Goal: Use online tool/utility

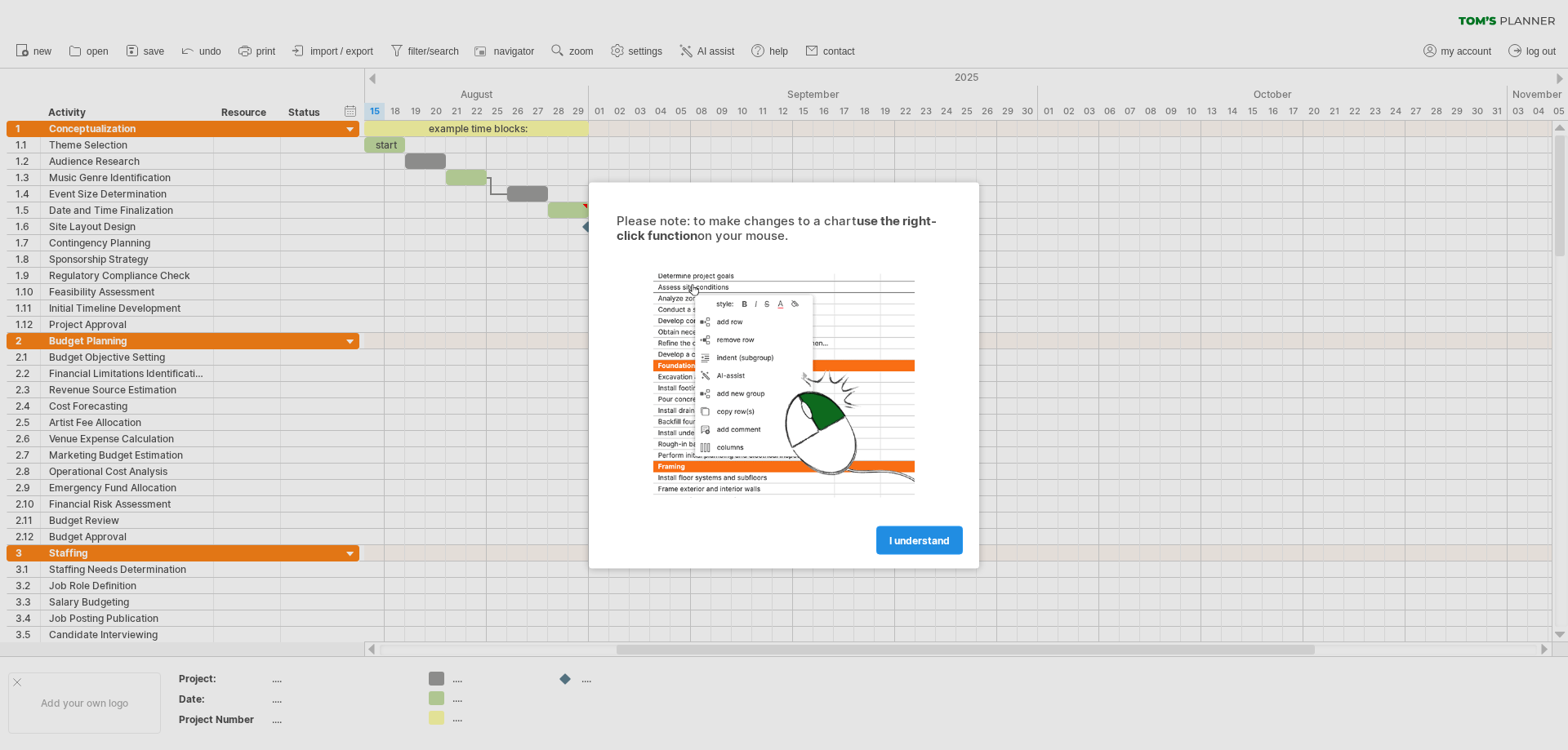
click at [924, 532] on link "I understand" at bounding box center [920, 540] width 87 height 29
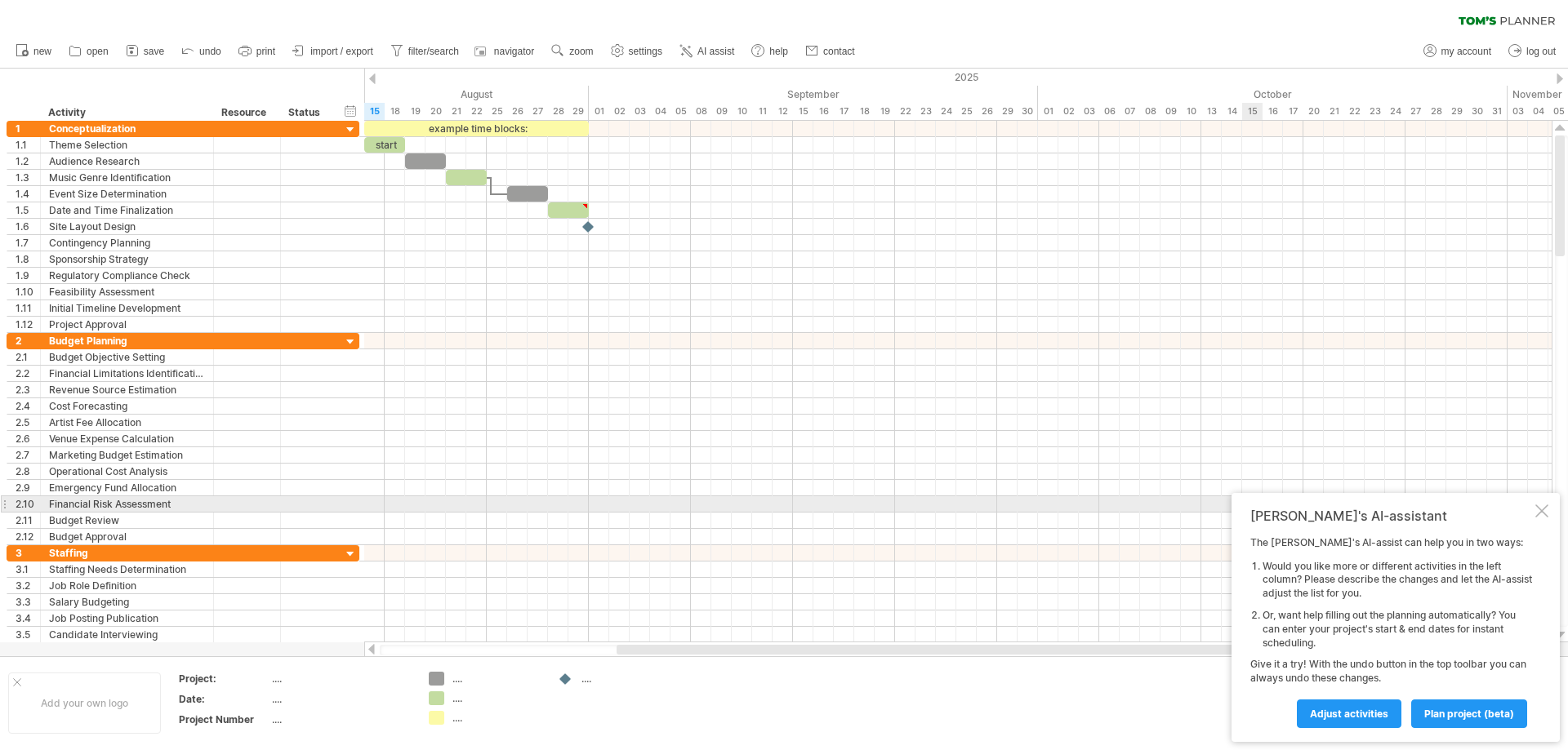
click at [1530, 507] on div "[PERSON_NAME]'s AI-assistant" at bounding box center [1390, 515] width 282 height 16
click at [1545, 505] on div at bounding box center [1542, 511] width 13 height 13
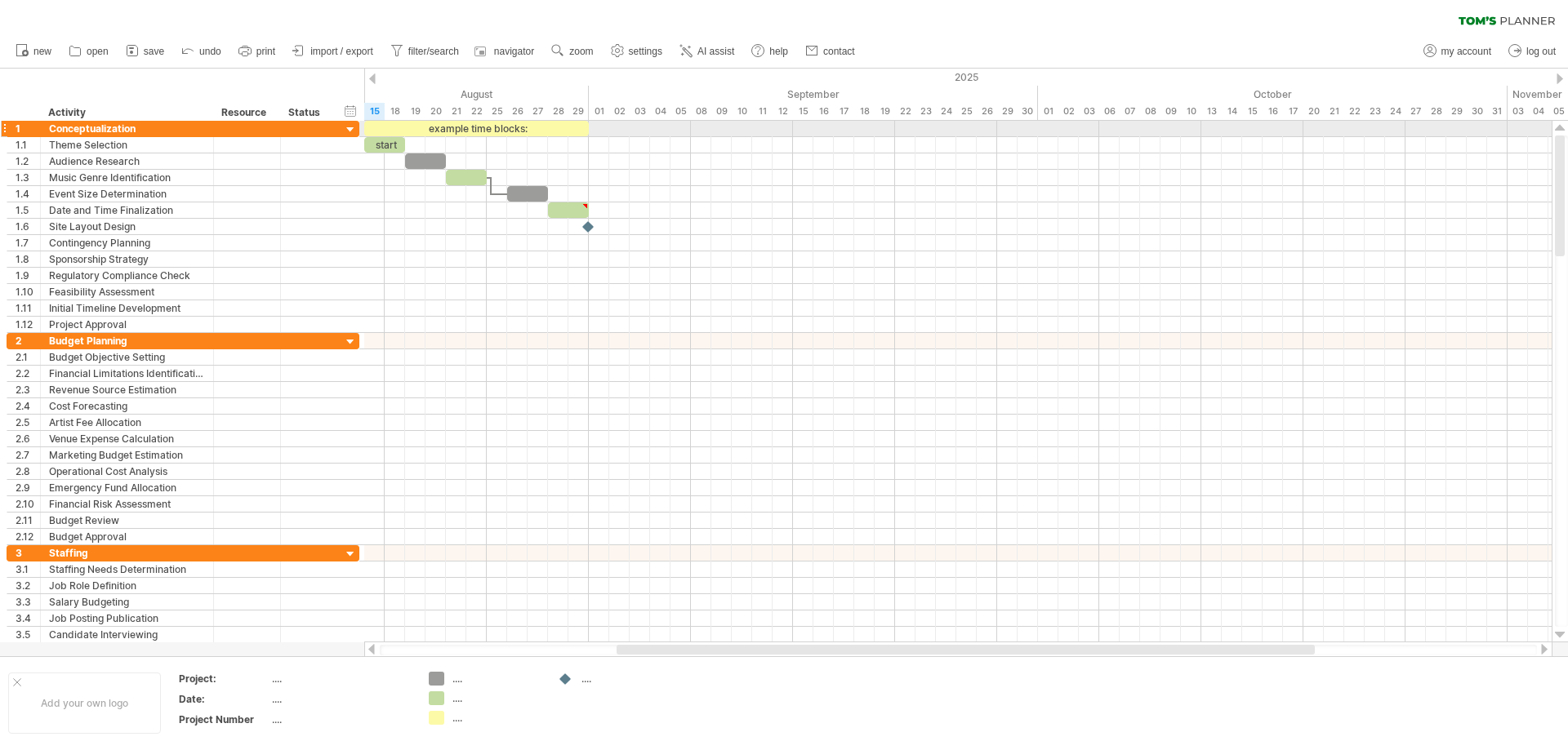
click at [353, 131] on div at bounding box center [350, 130] width 15 height 15
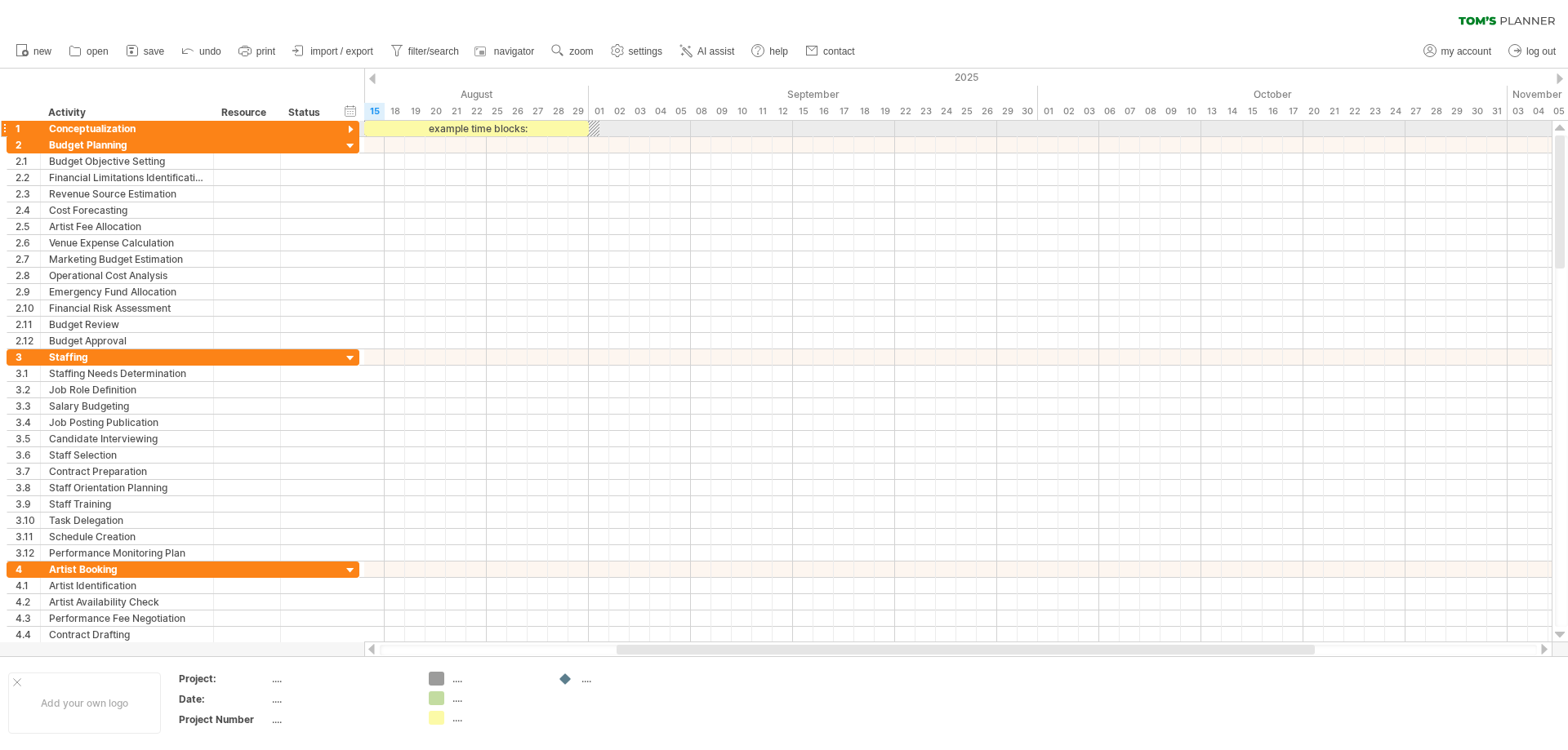
click at [351, 130] on div at bounding box center [350, 130] width 15 height 15
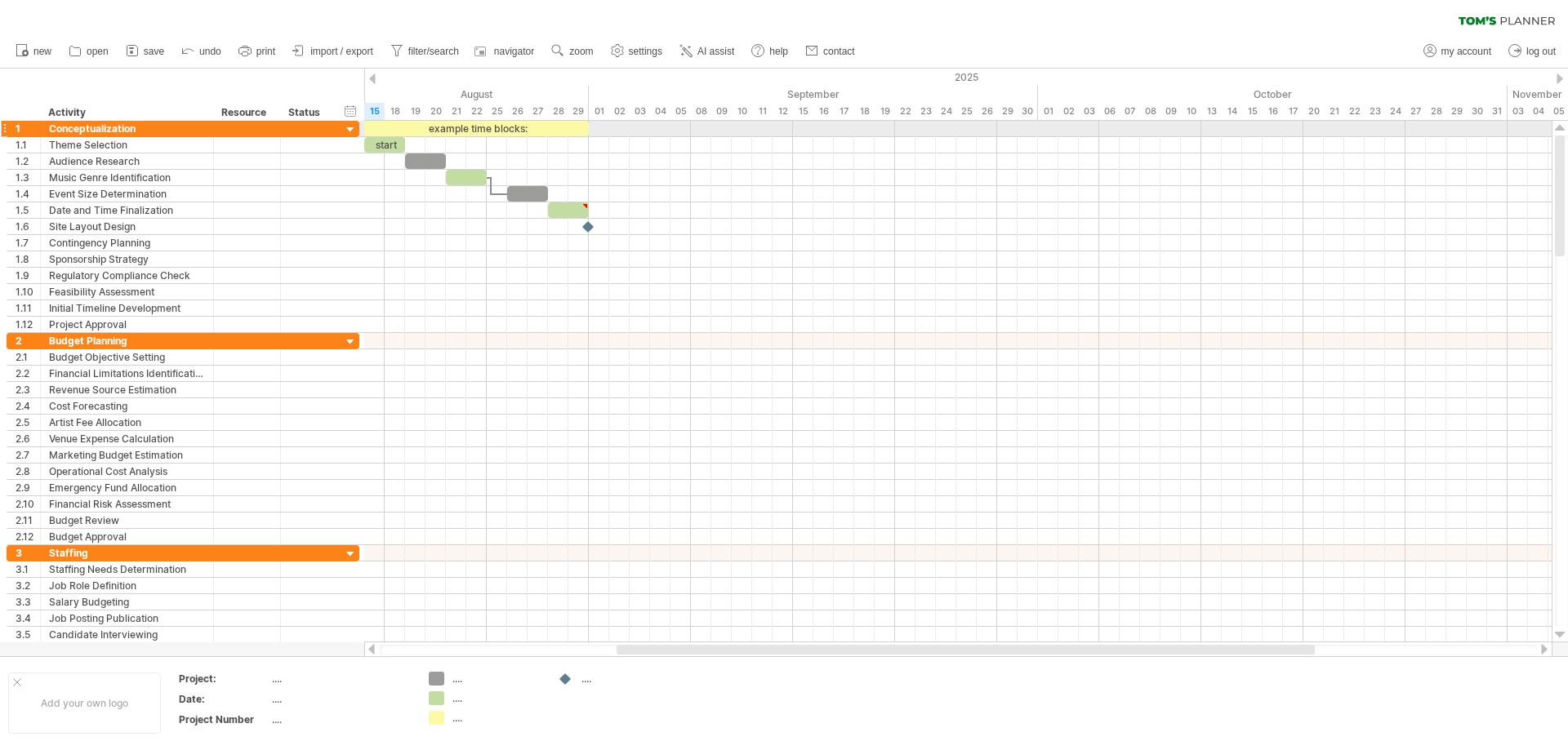
click at [351, 130] on div at bounding box center [350, 130] width 15 height 15
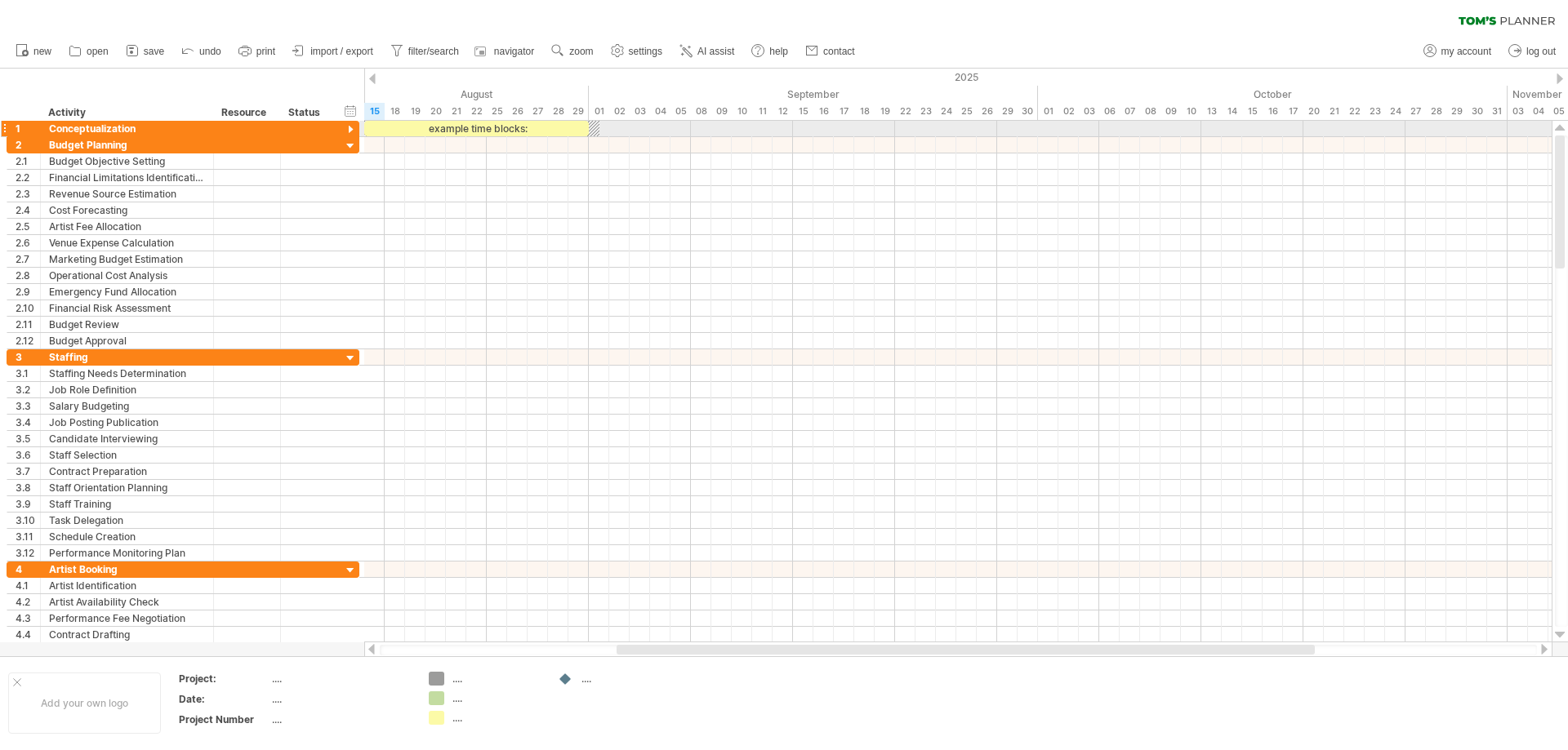
click at [351, 130] on div at bounding box center [350, 130] width 15 height 15
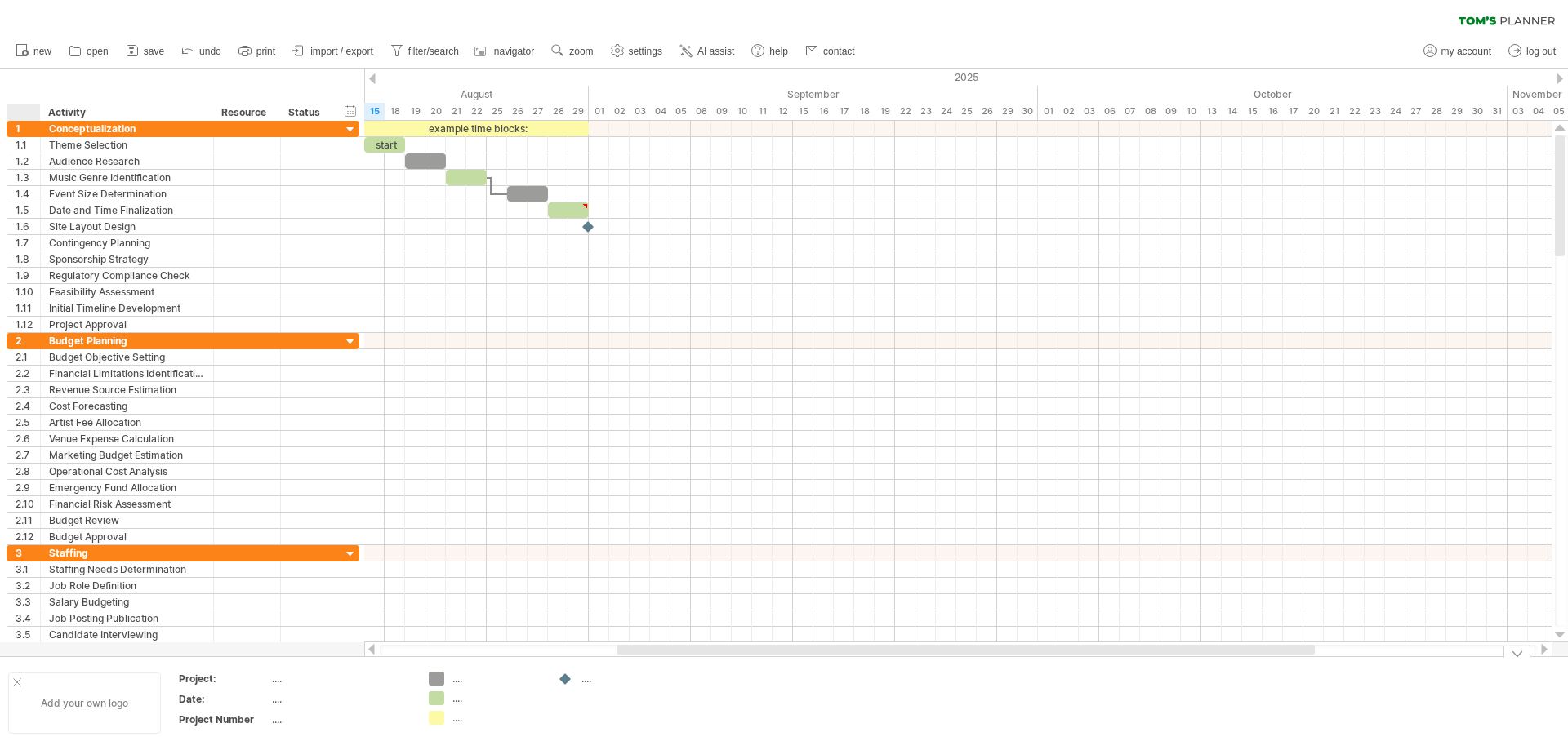
click at [15, 680] on div at bounding box center [16, 682] width 8 height 8
click at [208, 62] on link "undo" at bounding box center [202, 51] width 49 height 21
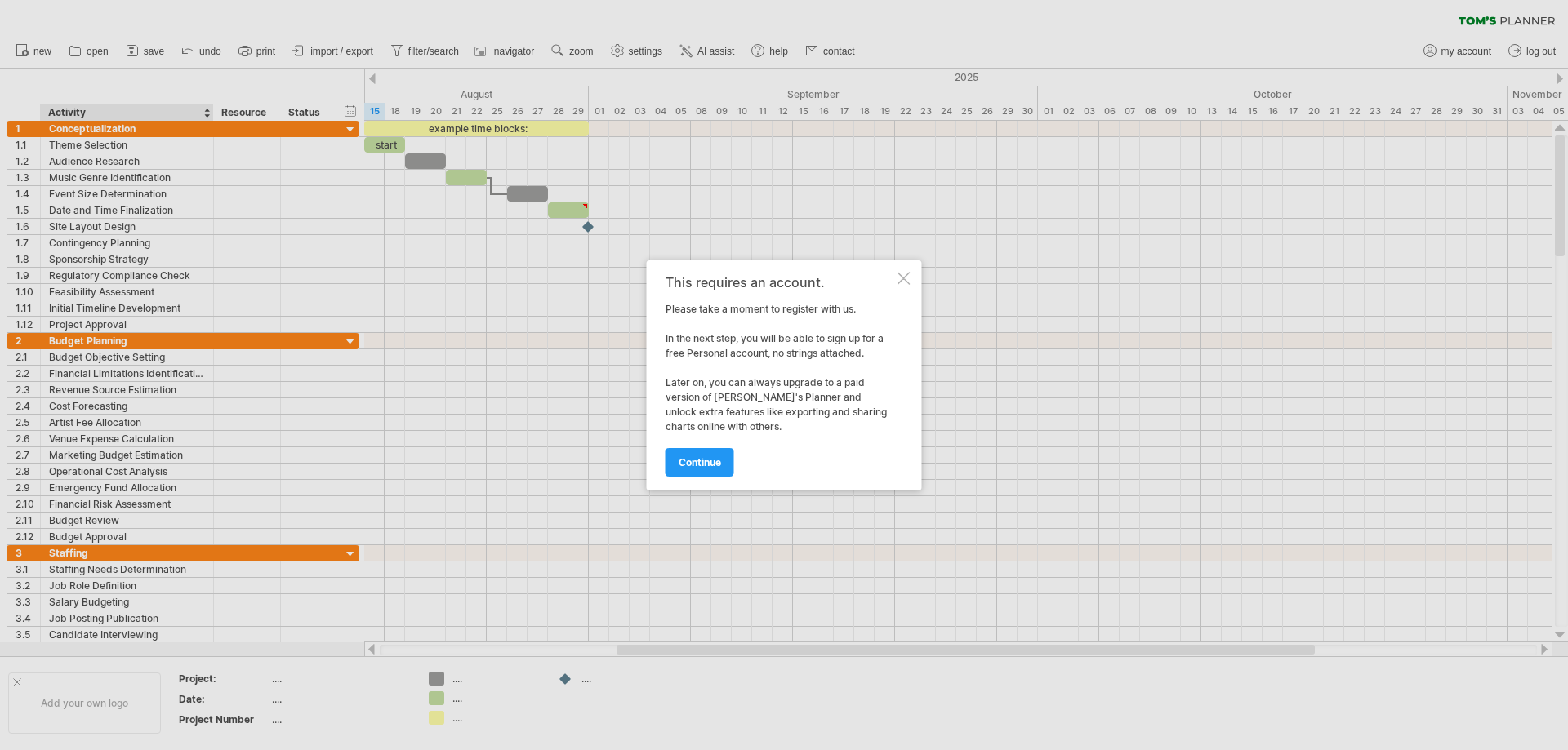
click at [911, 274] on div "This requires an account. Please take a moment to register with us. In the next…" at bounding box center [785, 375] width 276 height 230
drag, startPoint x: 899, startPoint y: 284, endPoint x: 904, endPoint y: 277, distance: 8.6
click at [898, 284] on div "This requires an account. Please take a moment to register with us. In the next…" at bounding box center [785, 375] width 276 height 230
click at [904, 277] on div at bounding box center [904, 278] width 13 height 13
